Goal: Information Seeking & Learning: Learn about a topic

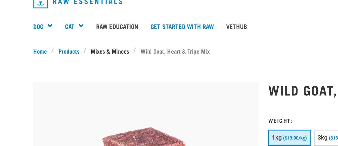
click at [66, 55] on link "Mixes & Minces" at bounding box center [72, 54] width 30 height 5
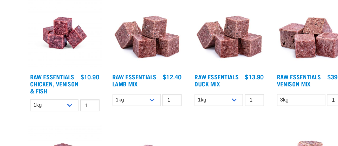
scroll to position [120, 0]
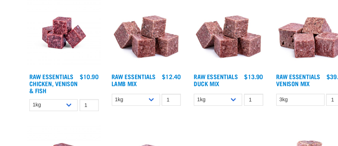
click at [180, 82] on img at bounding box center [179, 69] width 50 height 50
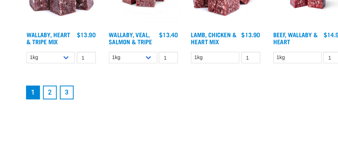
scroll to position [671, 0]
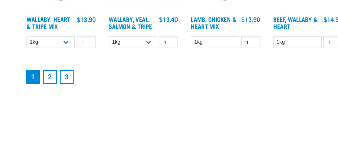
click at [116, 96] on link "2" at bounding box center [114, 99] width 9 height 9
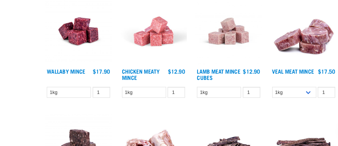
scroll to position [378, 0]
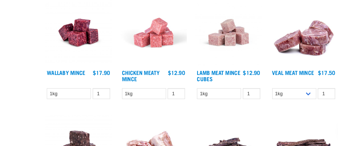
click at [234, 65] on img at bounding box center [234, 62] width 50 height 50
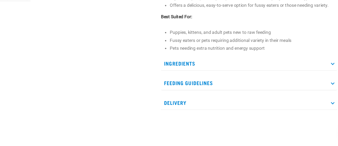
scroll to position [200, 0]
click at [203, 79] on p "Ingredients" at bounding box center [243, 79] width 142 height 12
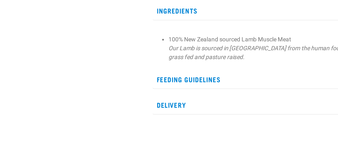
scroll to position [217, 0]
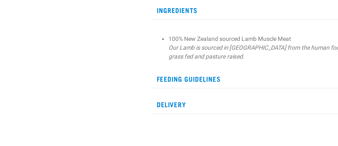
click at [179, 104] on p "Feeding Guidelines" at bounding box center [243, 104] width 142 height 12
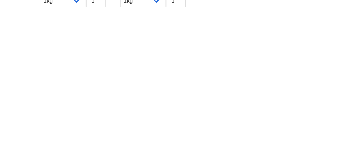
scroll to position [458, 0]
